Goal: Task Accomplishment & Management: Manage account settings

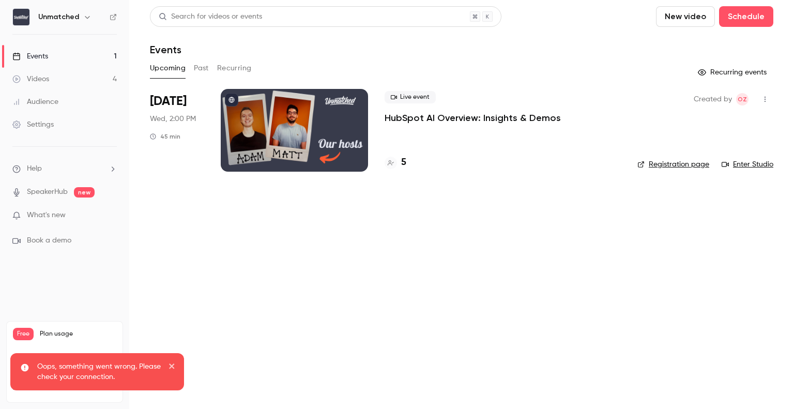
click at [306, 108] on div at bounding box center [294, 130] width 147 height 83
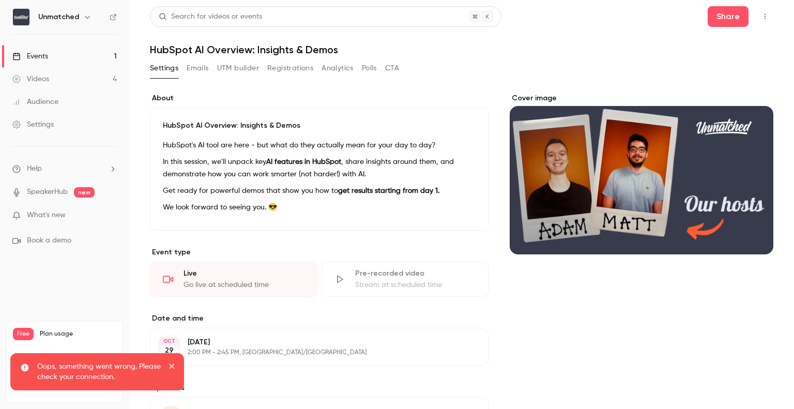
click at [201, 67] on button "Emails" at bounding box center [198, 68] width 22 height 17
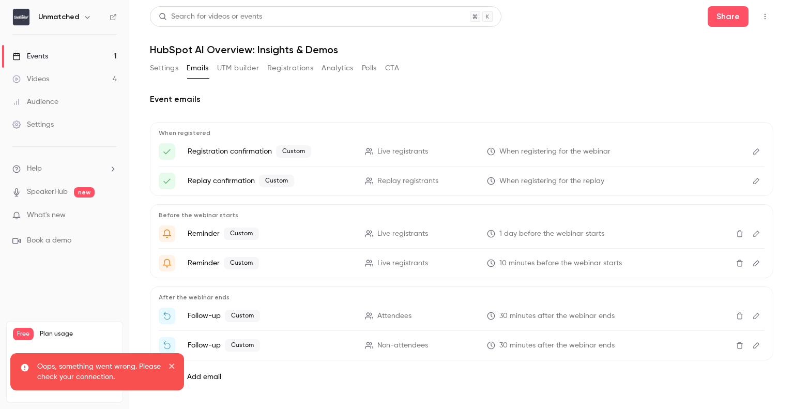
click at [304, 63] on button "Registrations" at bounding box center [290, 68] width 46 height 17
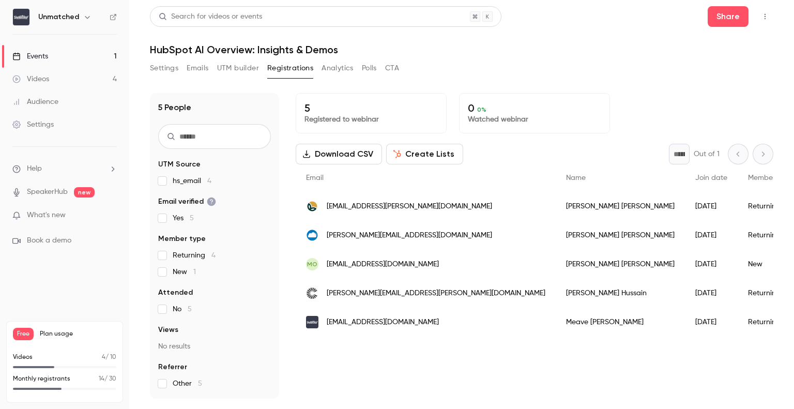
click at [385, 264] on span "[EMAIL_ADDRESS][DOMAIN_NAME]" at bounding box center [383, 264] width 112 height 11
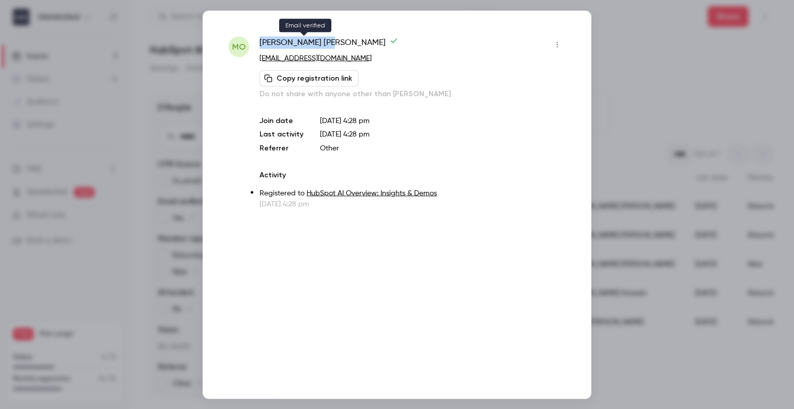
drag, startPoint x: 260, startPoint y: 41, endPoint x: 301, endPoint y: 43, distance: 40.9
click at [301, 43] on span "[PERSON_NAME]" at bounding box center [329, 44] width 139 height 17
copy span "[PERSON_NAME]"
drag, startPoint x: 710, startPoint y: 92, endPoint x: 664, endPoint y: 72, distance: 50.0
click at [709, 92] on div at bounding box center [397, 204] width 794 height 409
